Goal: Transaction & Acquisition: Purchase product/service

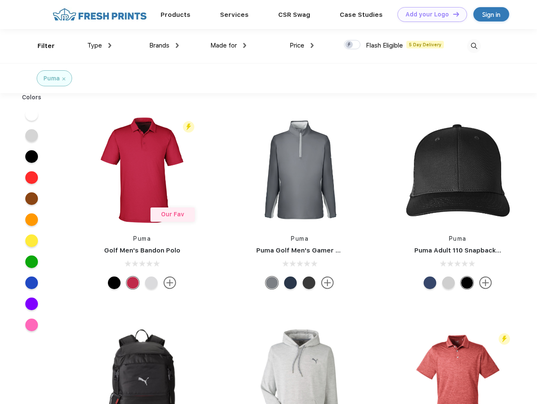
click at [429, 14] on link "Add your Logo Design Tool" at bounding box center [432, 14] width 70 height 15
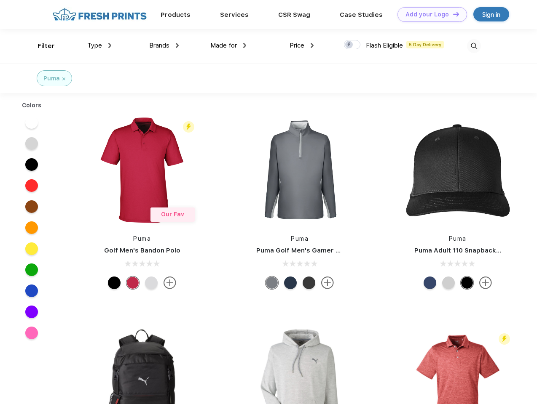
click at [0, 0] on div "Design Tool" at bounding box center [0, 0] width 0 height 0
click at [452, 14] on link "Add your Logo Design Tool" at bounding box center [432, 14] width 70 height 15
click at [40, 46] on div "Filter" at bounding box center [45, 46] width 17 height 10
click at [99, 45] on span "Type" at bounding box center [94, 46] width 15 height 8
click at [164, 45] on span "Brands" at bounding box center [159, 46] width 20 height 8
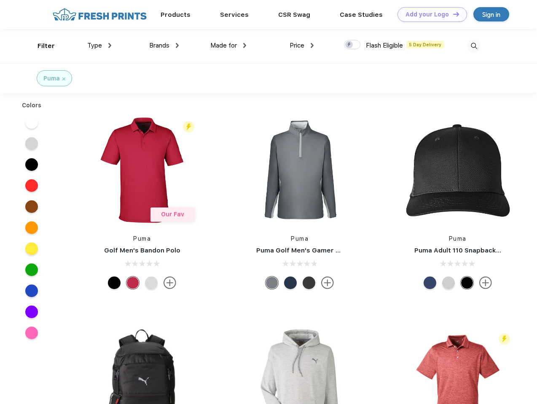
click at [228, 45] on span "Made for" at bounding box center [223, 46] width 27 height 8
click at [302, 45] on span "Price" at bounding box center [296, 46] width 15 height 8
click at [352, 45] on div at bounding box center [352, 44] width 16 height 9
click at [349, 45] on input "checkbox" at bounding box center [346, 42] width 5 height 5
click at [474, 46] on img at bounding box center [474, 46] width 14 height 14
